Goal: Complete application form

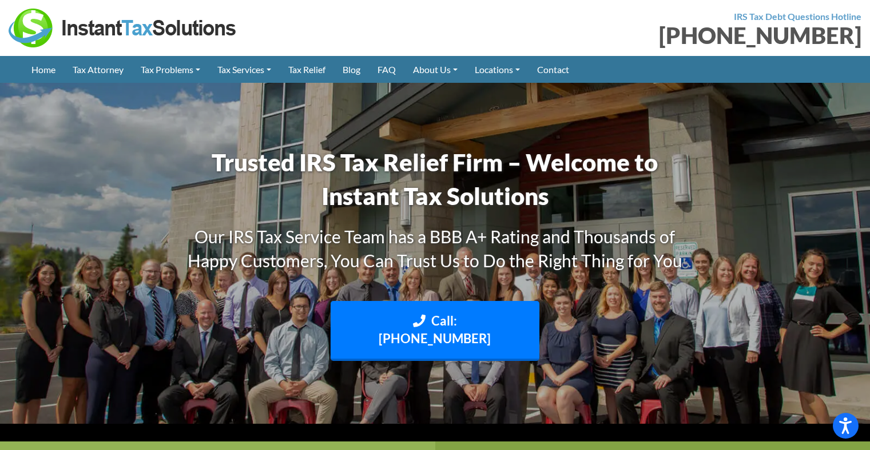
drag, startPoint x: 697, startPoint y: 35, endPoint x: 857, endPoint y: 45, distance: 159.8
click at [857, 45] on div "[PHONE_NUMBER]" at bounding box center [653, 35] width 418 height 23
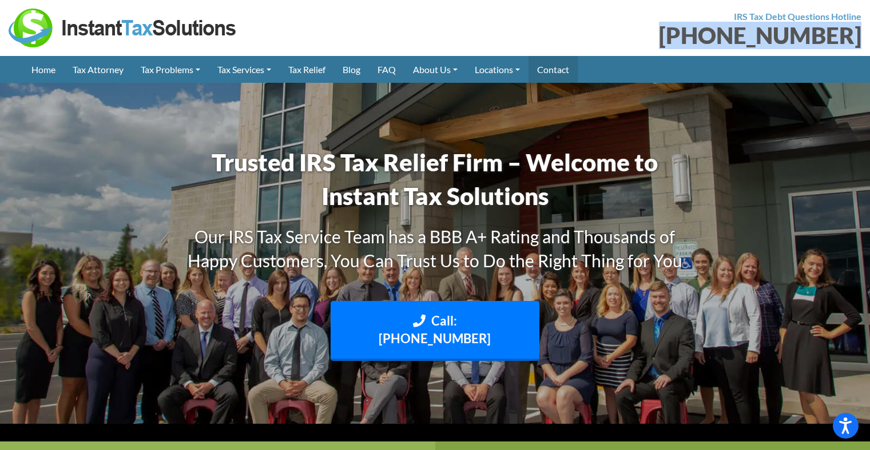
click at [563, 70] on link "Contact" at bounding box center [552, 69] width 49 height 27
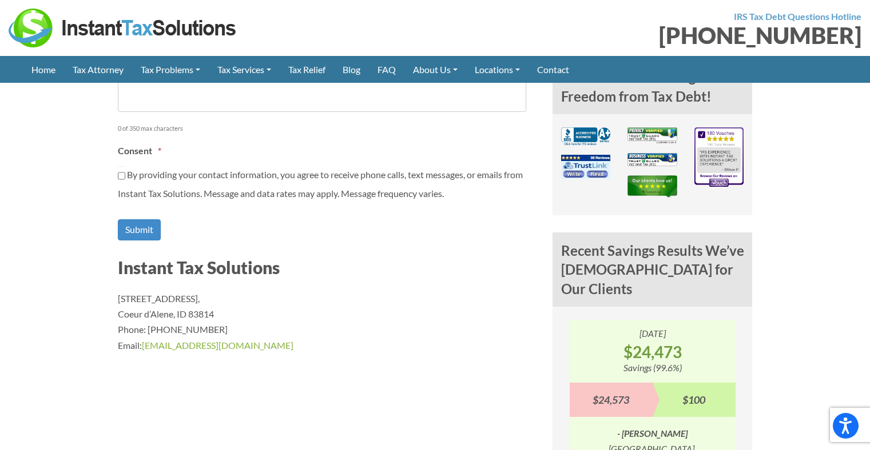
drag, startPoint x: 114, startPoint y: 294, endPoint x: 292, endPoint y: 341, distance: 183.7
click at [292, 340] on article "Contact Us Contact Our Tax Relief Specialists Our Customer Care team is availab…" at bounding box center [326, 170] width 434 height 888
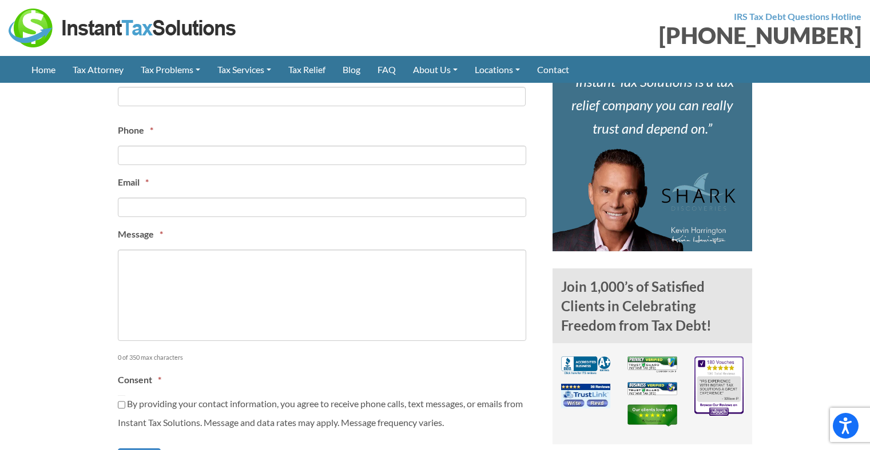
scroll to position [229, 0]
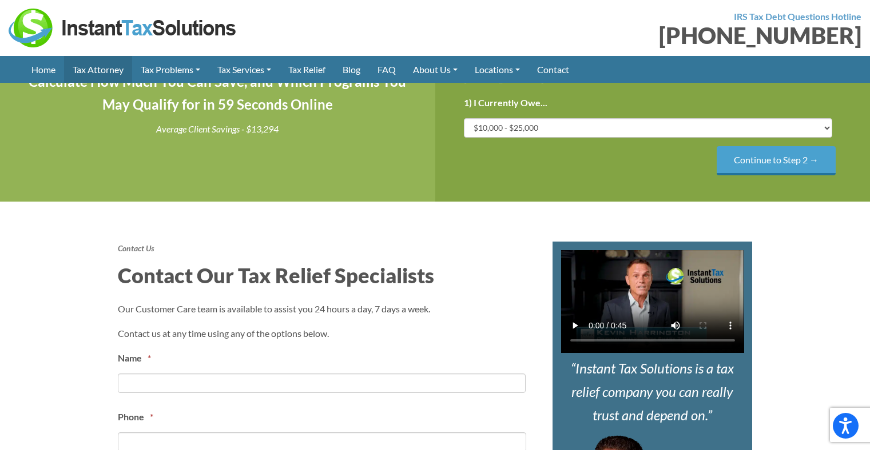
click at [97, 69] on link "Tax Attorney" at bounding box center [98, 69] width 68 height 27
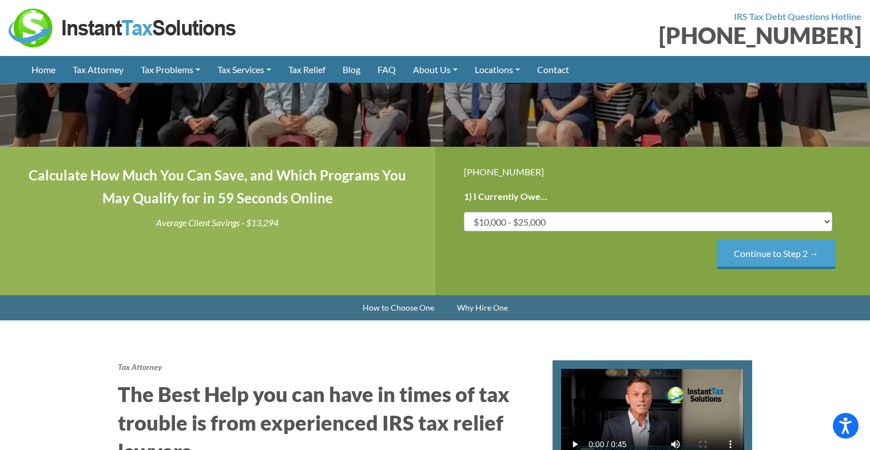
scroll to position [172, 0]
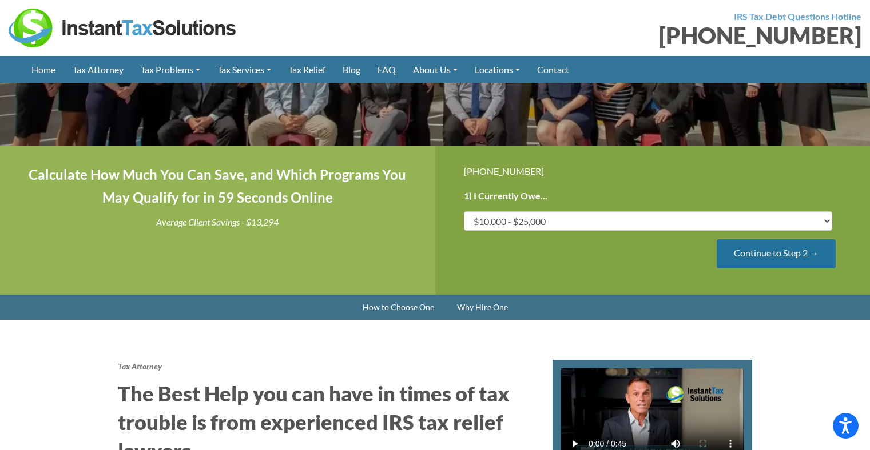
click at [811, 254] on input "Continue to Step 2 →" at bounding box center [775, 254] width 119 height 29
click at [800, 250] on input "Continue to Step 3 →" at bounding box center [775, 254] width 119 height 29
click at [779, 255] on input "Continue to Step 3 →" at bounding box center [775, 254] width 119 height 29
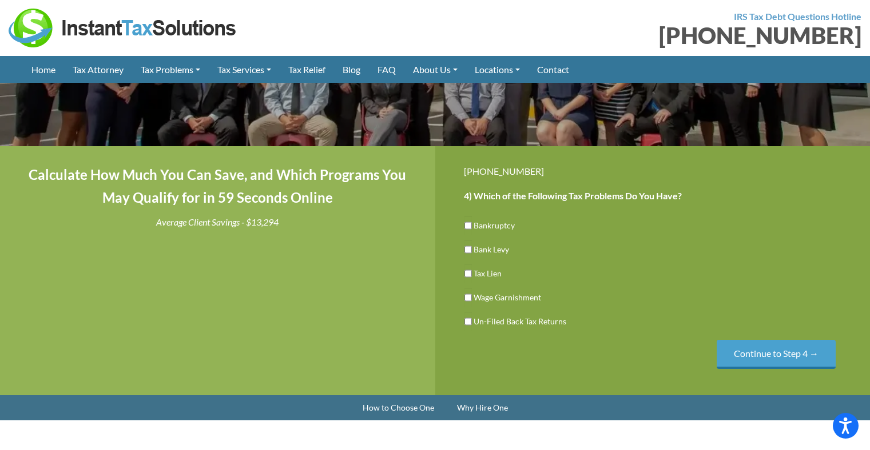
scroll to position [0, 0]
click at [466, 320] on input "Un-Filed Back Tax Returns" at bounding box center [467, 321] width 7 height 19
checkbox input "true"
click at [780, 349] on input "Continue to Step 4 →" at bounding box center [775, 354] width 119 height 29
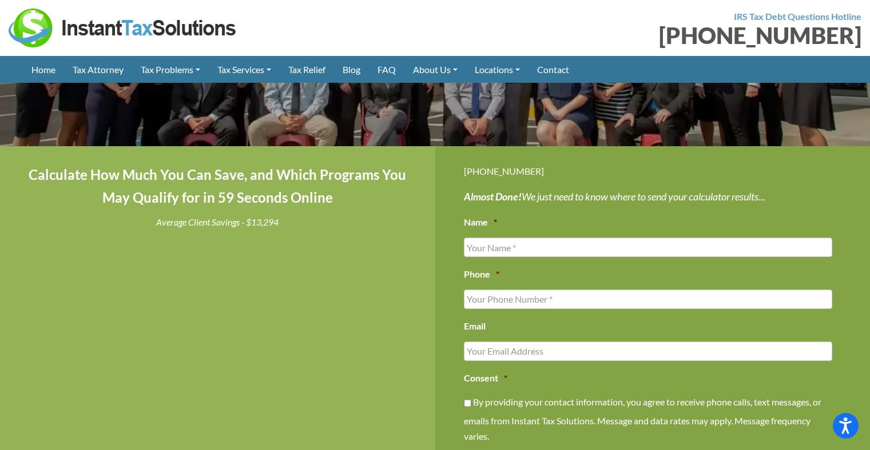
scroll to position [229, 0]
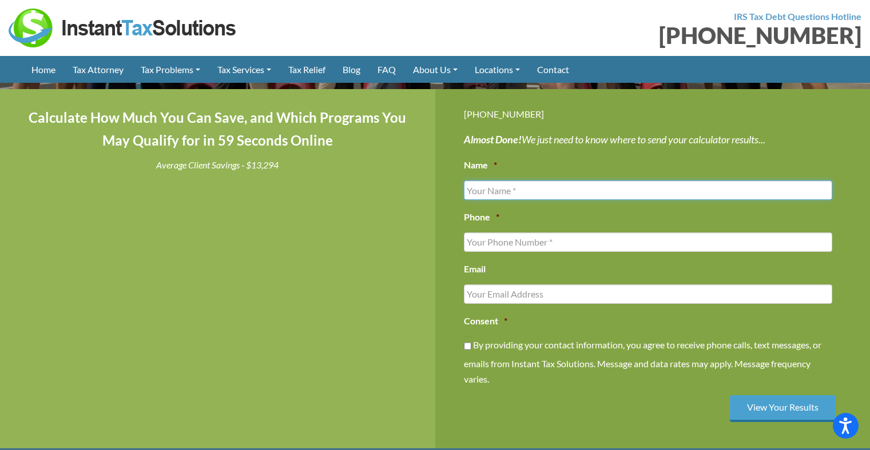
click at [503, 192] on input "Name *" at bounding box center [648, 190] width 369 height 19
type input "Edward Cozzini"
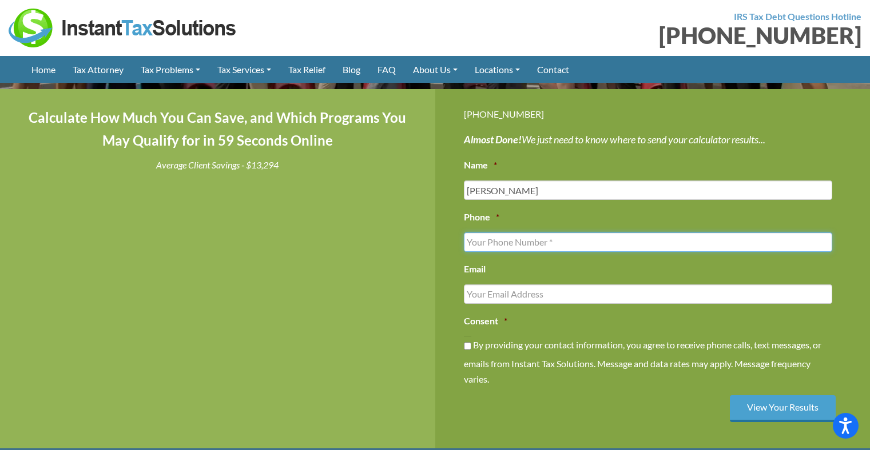
click at [504, 242] on input "Phone *" at bounding box center [648, 242] width 369 height 19
type input "(408) 691-8396"
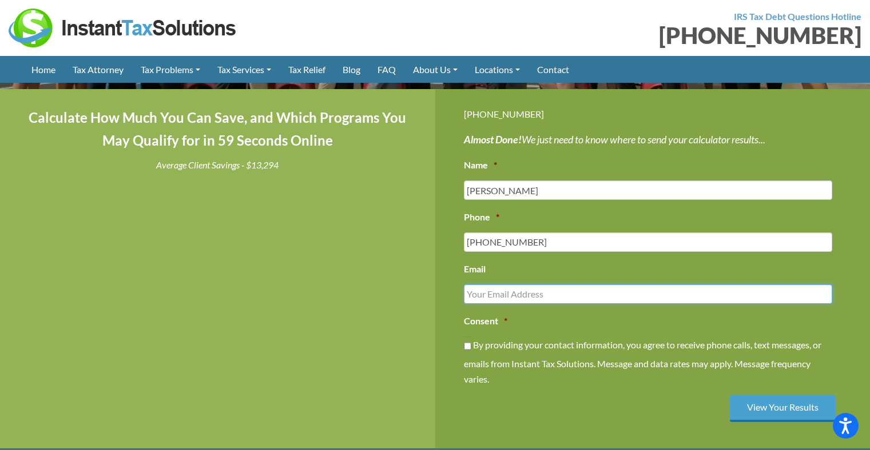
click at [553, 293] on input "Email" at bounding box center [648, 294] width 369 height 19
type input "cozzinie@gmail.com"
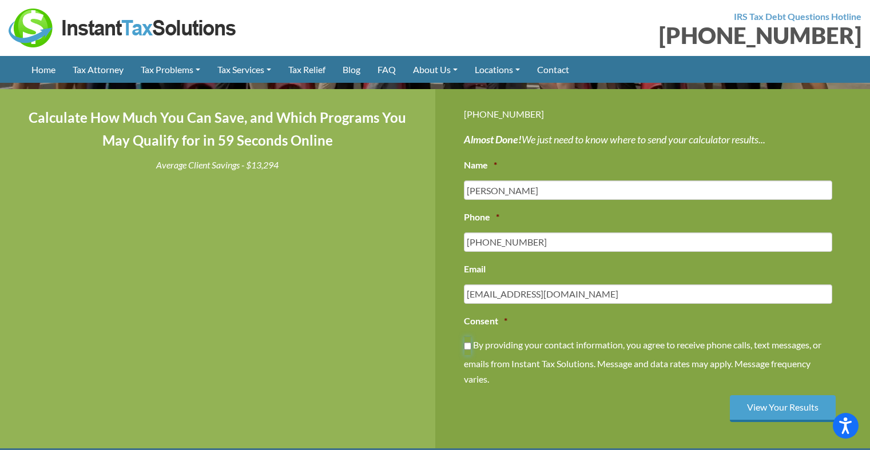
click at [468, 346] on input "By providing your contact information, you agree to receive phone calls, text m…" at bounding box center [467, 346] width 7 height 19
checkbox input "true"
click at [771, 410] on input "View Your Results" at bounding box center [782, 409] width 106 height 27
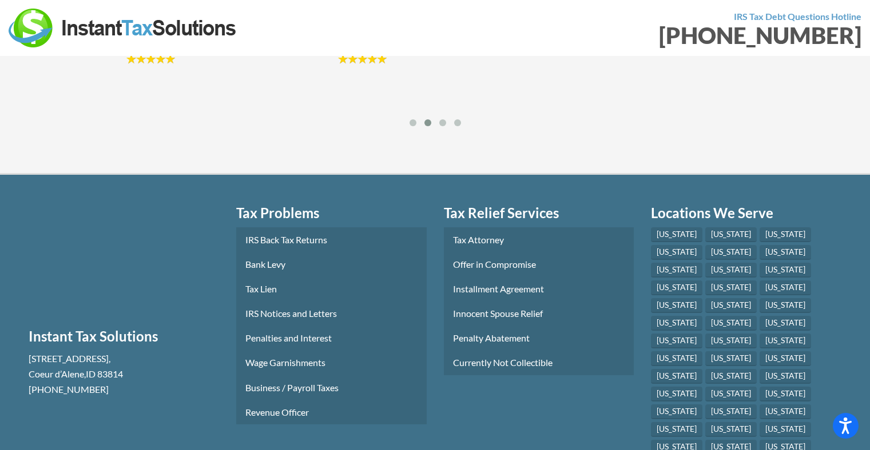
scroll to position [688, 0]
